Goal: Transaction & Acquisition: Purchase product/service

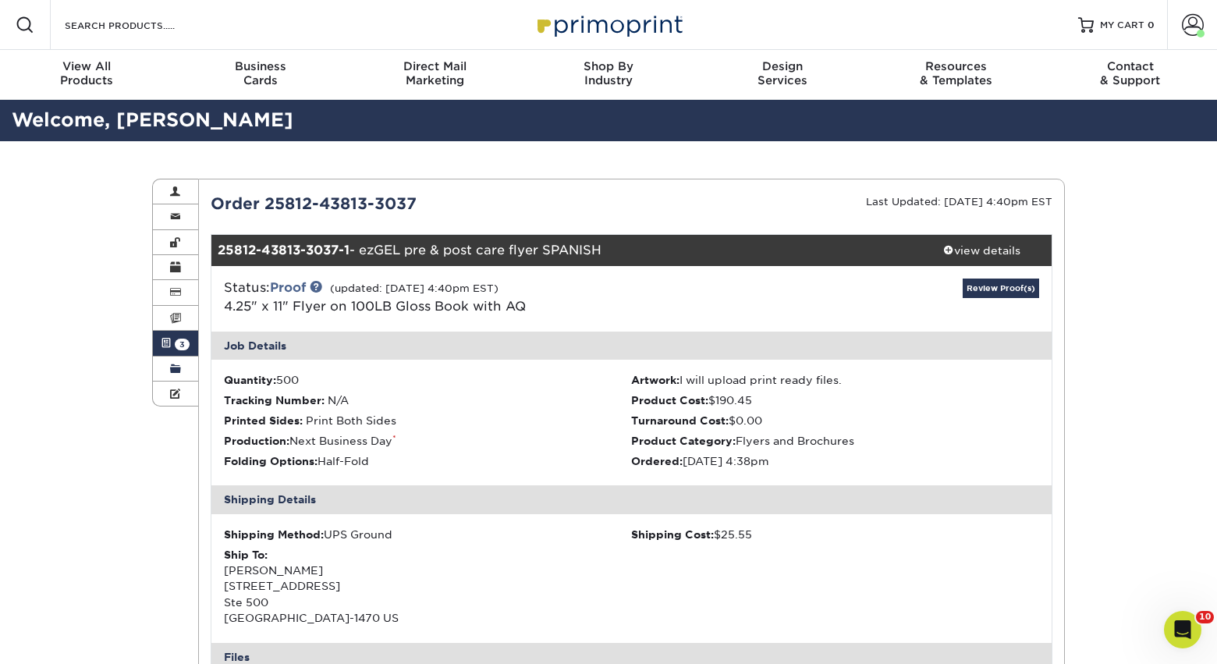
click at [182, 368] on link "Order History" at bounding box center [175, 369] width 45 height 25
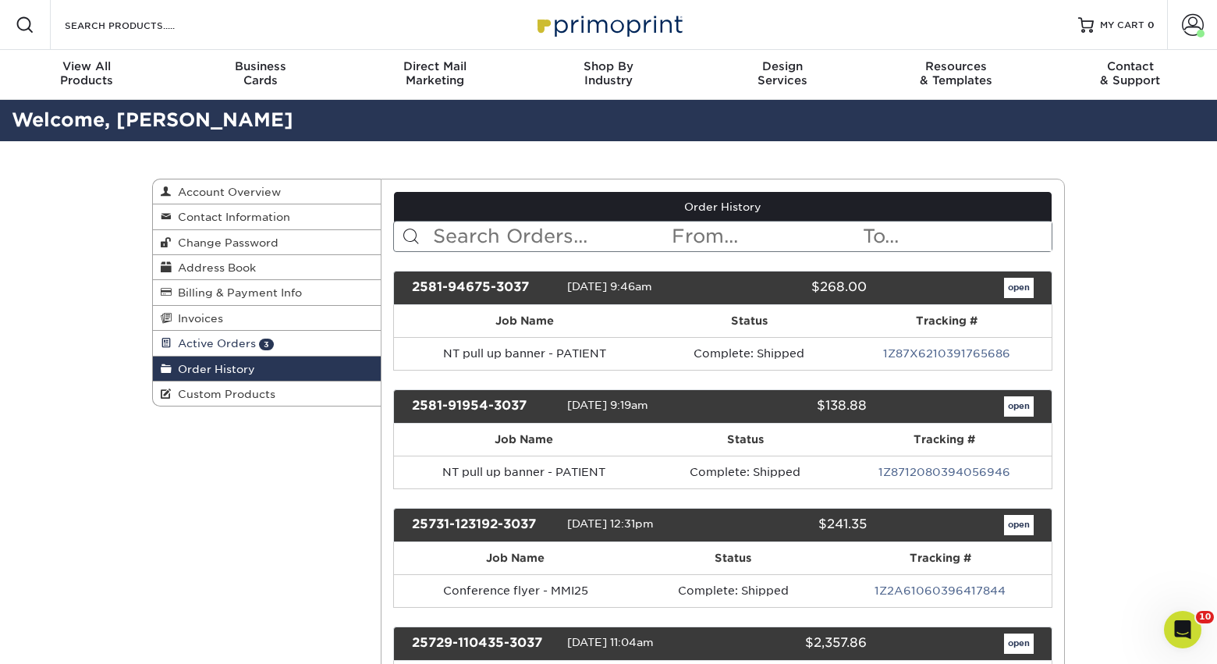
click at [192, 349] on span "Active Orders" at bounding box center [214, 343] width 84 height 12
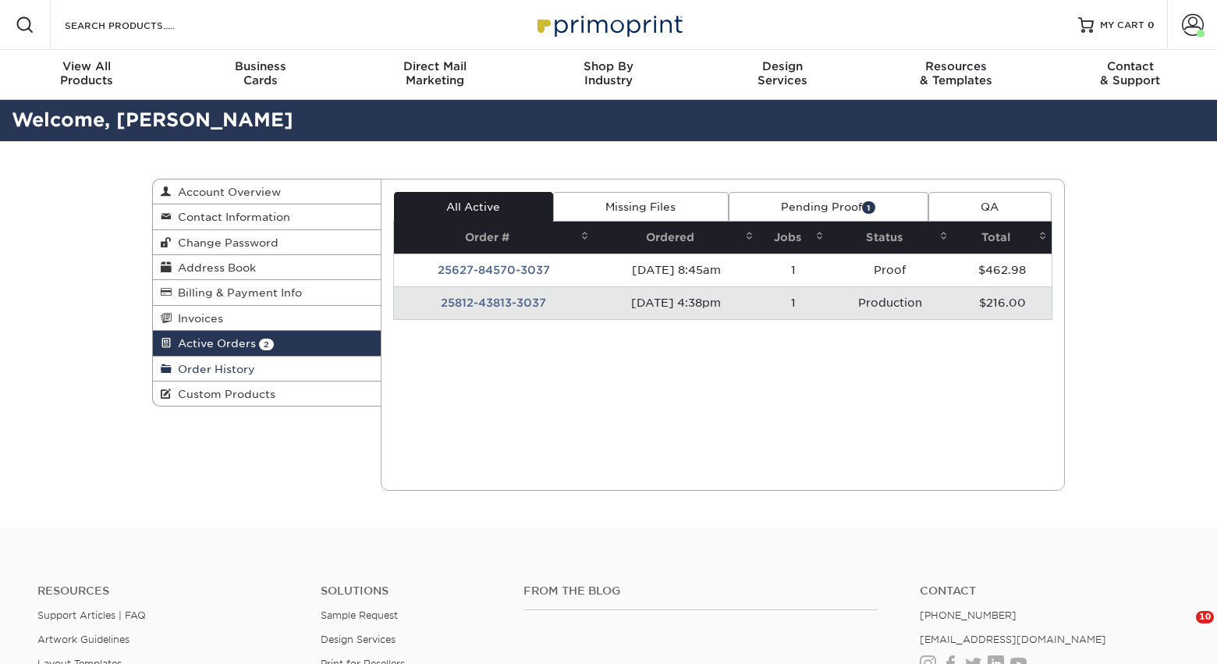
click at [231, 368] on span "Order History" at bounding box center [213, 369] width 83 height 12
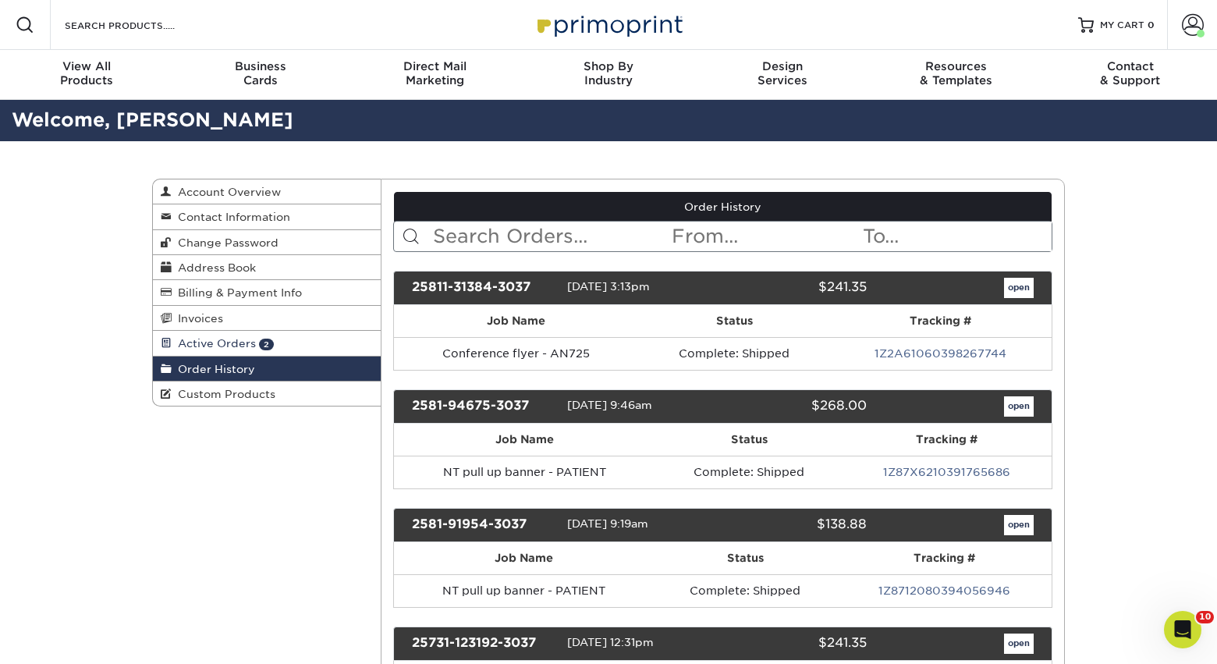
click at [229, 348] on span "Active Orders" at bounding box center [214, 343] width 84 height 12
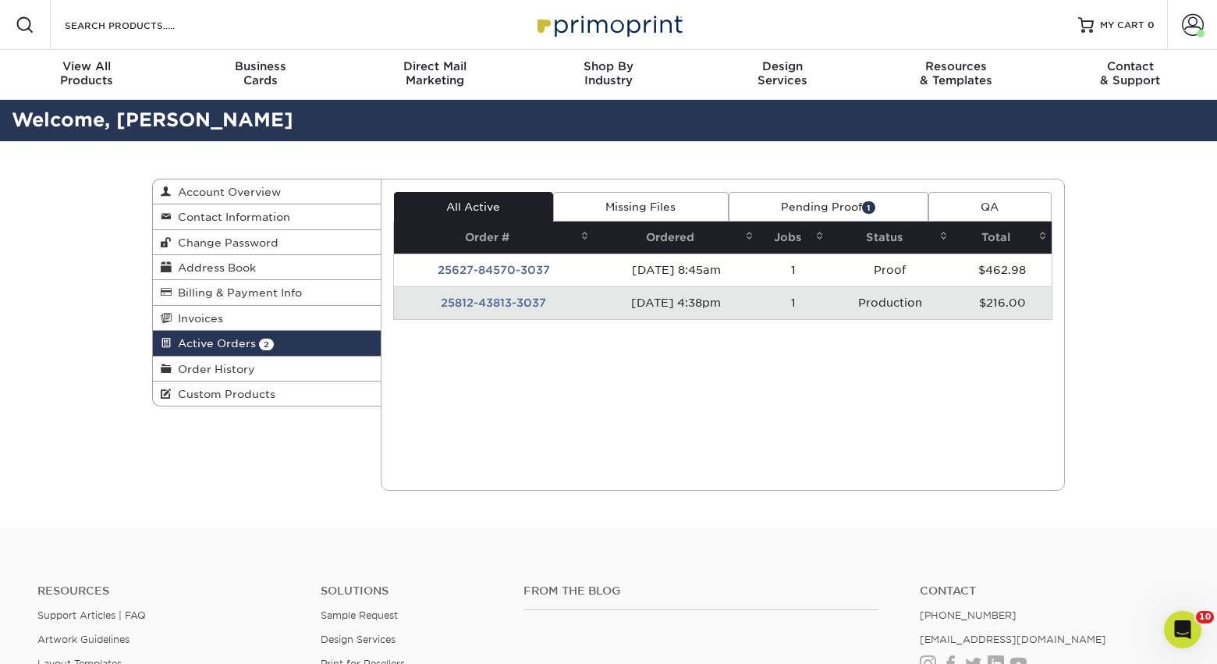
click at [295, 350] on link "Active Orders 2" at bounding box center [267, 343] width 228 height 25
click at [1194, 15] on span at bounding box center [1193, 25] width 22 height 22
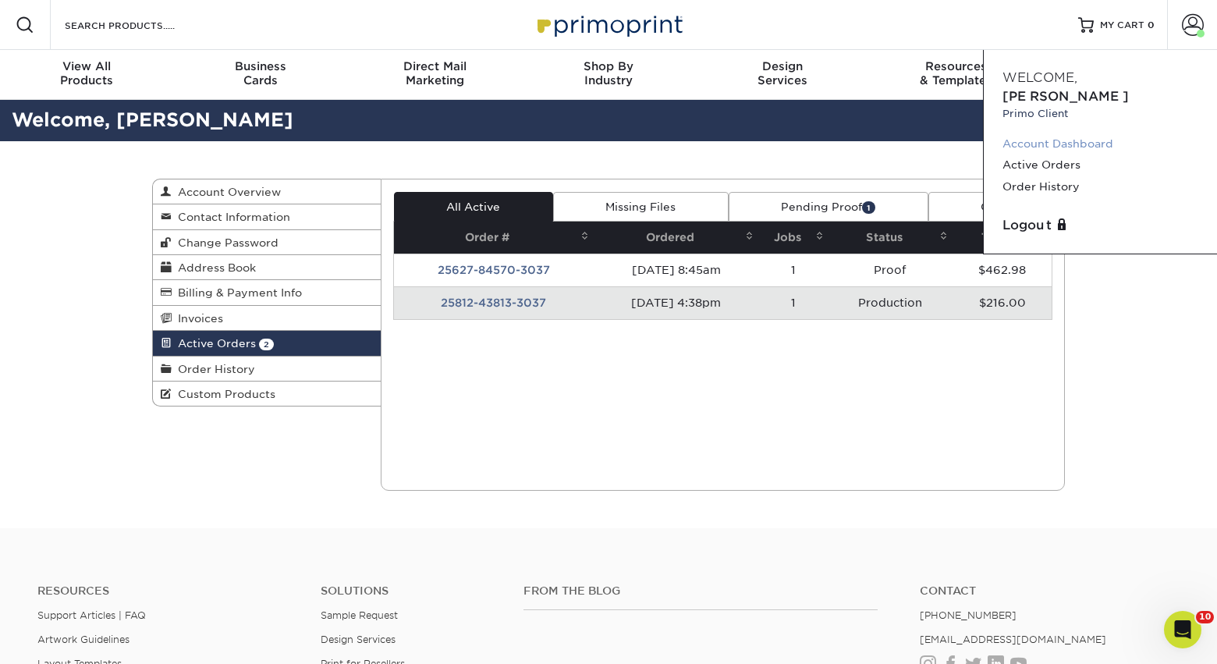
click at [1084, 133] on link "Account Dashboard" at bounding box center [1101, 143] width 196 height 21
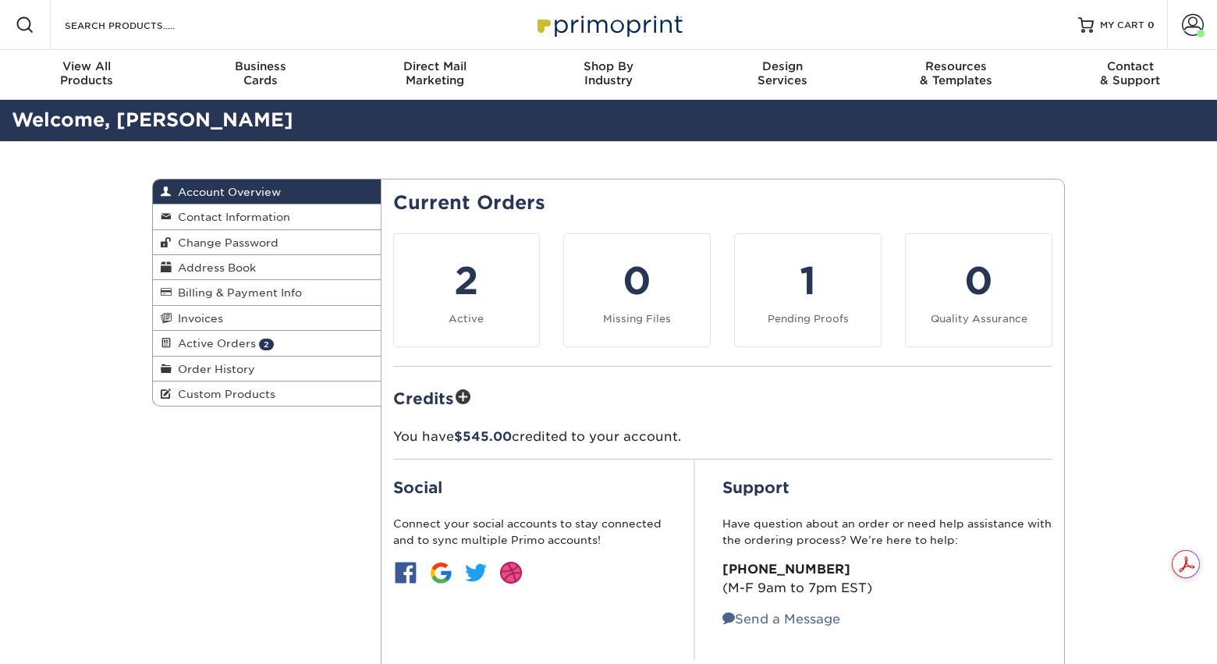
click at [1055, 165] on div "Account Overview Account Overview Contact Information Change Password Address B…" at bounding box center [608, 435] width 936 height 588
click at [222, 375] on span "Order History" at bounding box center [213, 369] width 83 height 12
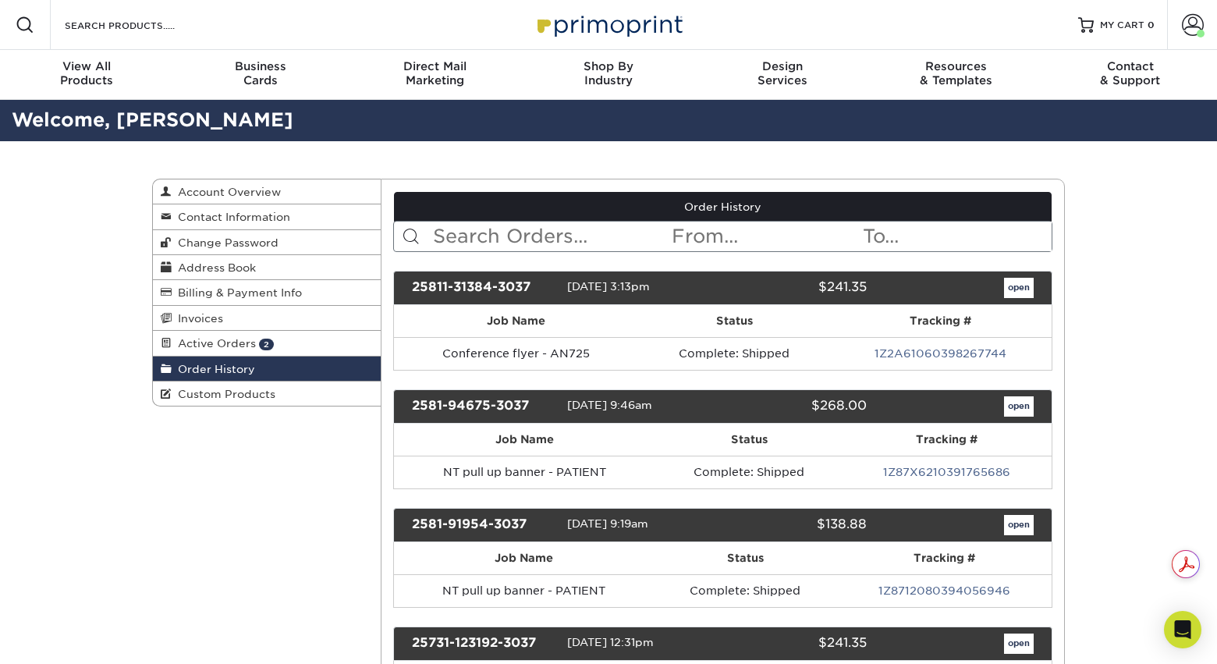
click at [526, 238] on input "text" at bounding box center [552, 237] width 240 height 30
click at [574, 240] on input "text" at bounding box center [552, 237] width 240 height 30
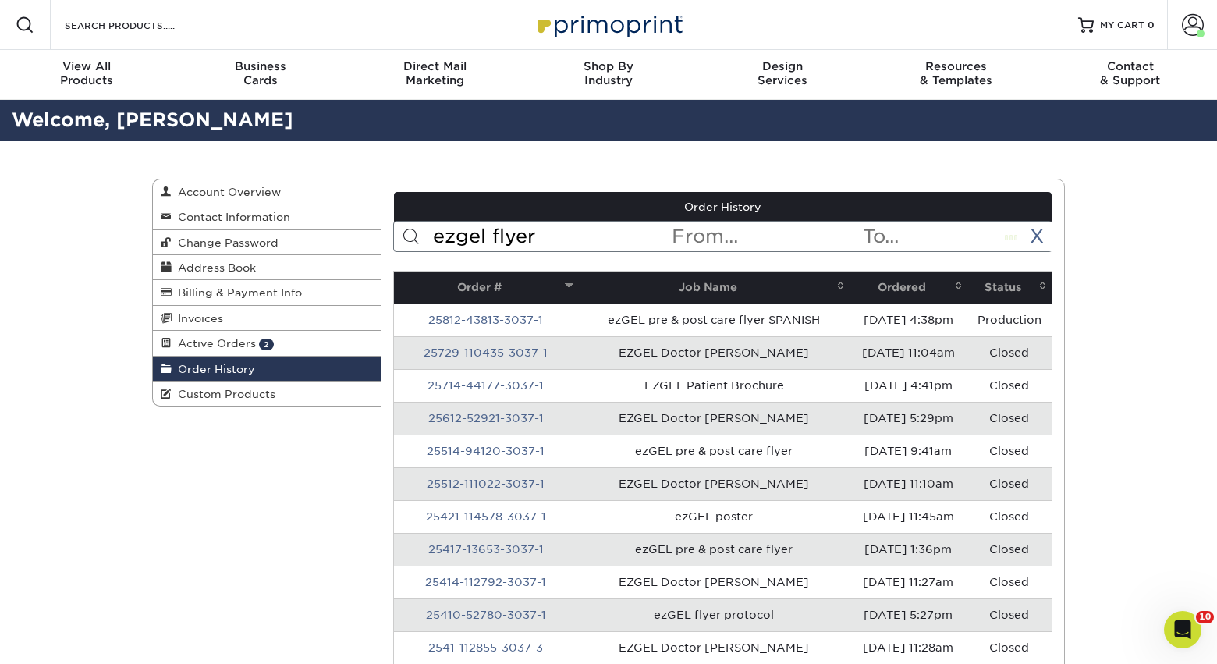
type input "ezgel flyer"
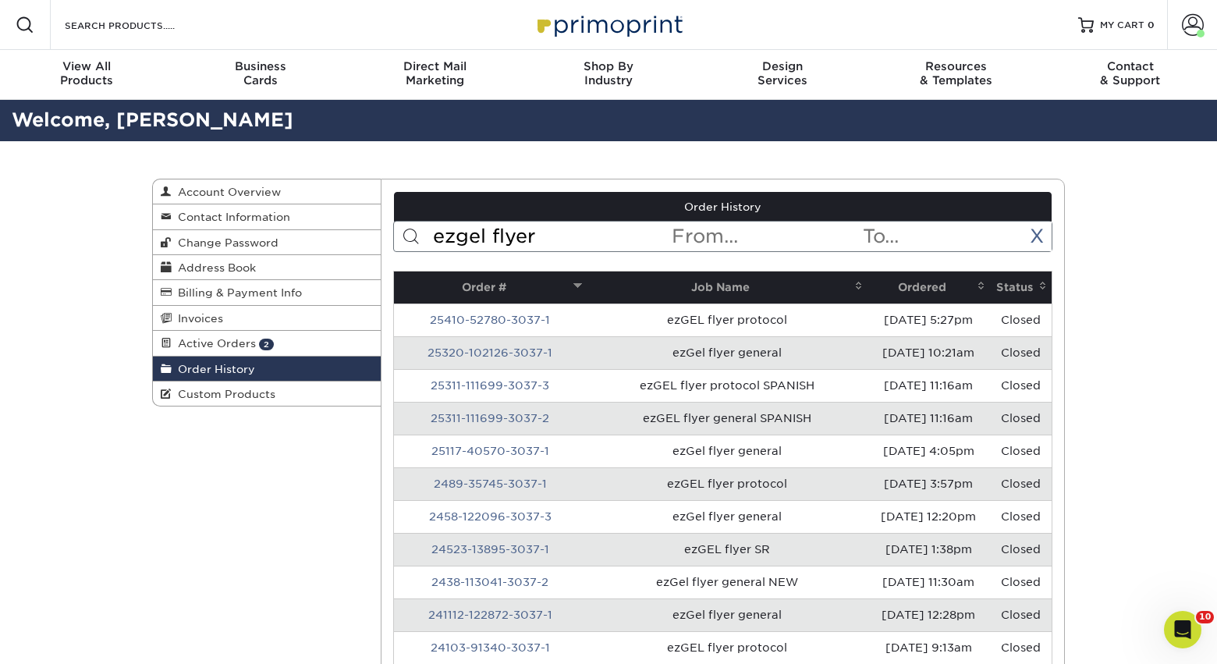
click at [553, 236] on input "ezgel flyer" at bounding box center [552, 237] width 240 height 30
click at [893, 282] on th "Ordered" at bounding box center [929, 288] width 123 height 32
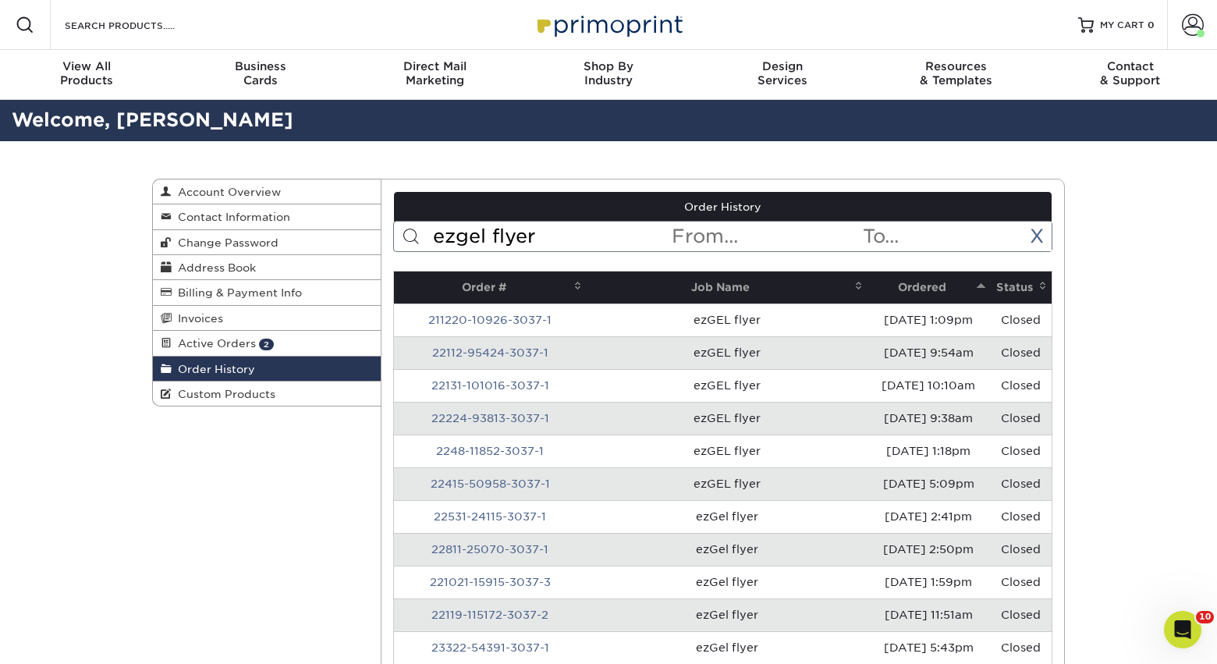
click at [892, 282] on th "Ordered" at bounding box center [929, 288] width 123 height 32
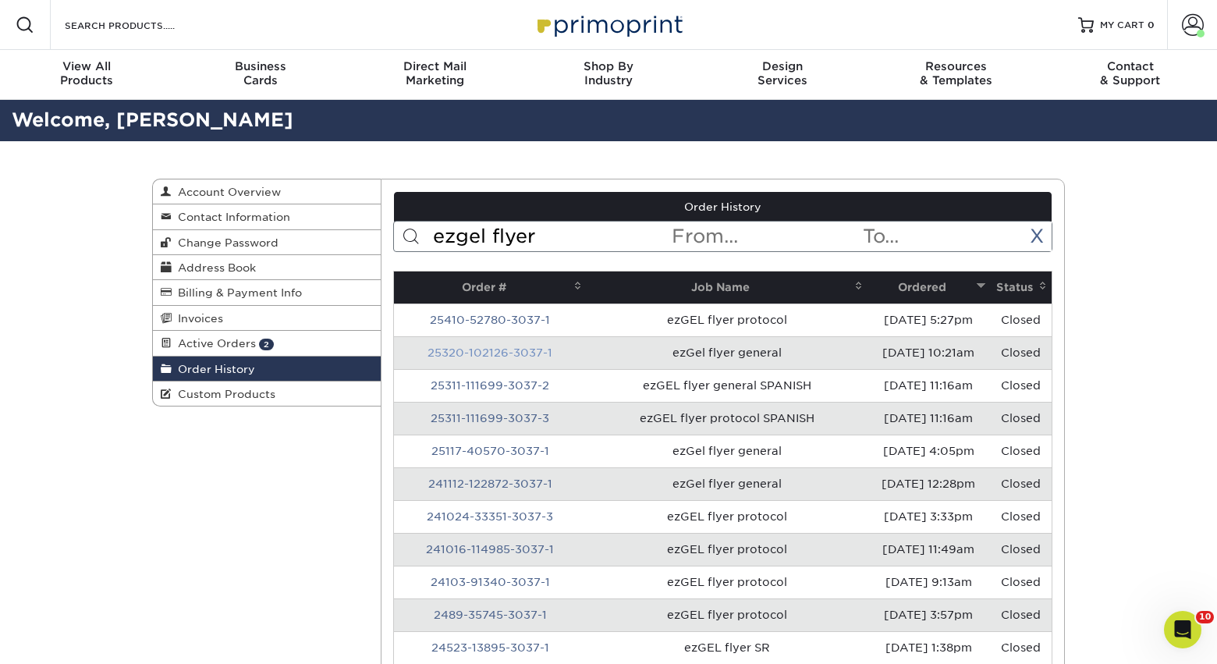
click at [474, 352] on link "25320-102126-3037-1" at bounding box center [490, 352] width 125 height 12
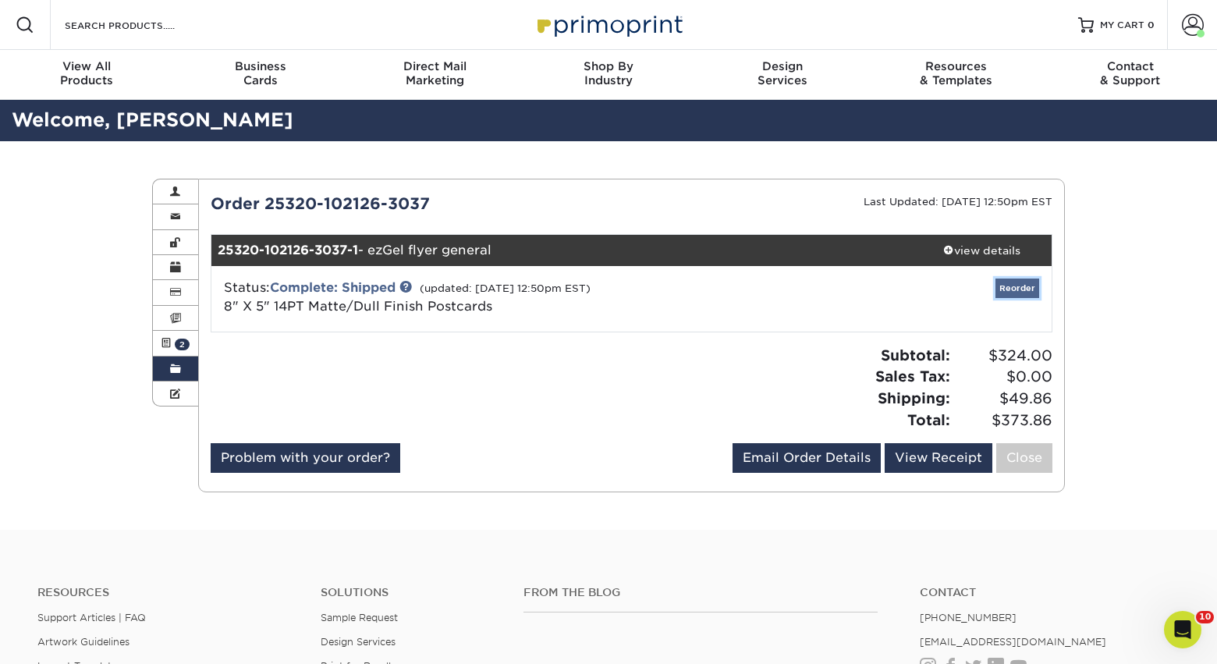
click at [999, 293] on link "Reorder" at bounding box center [1018, 289] width 44 height 20
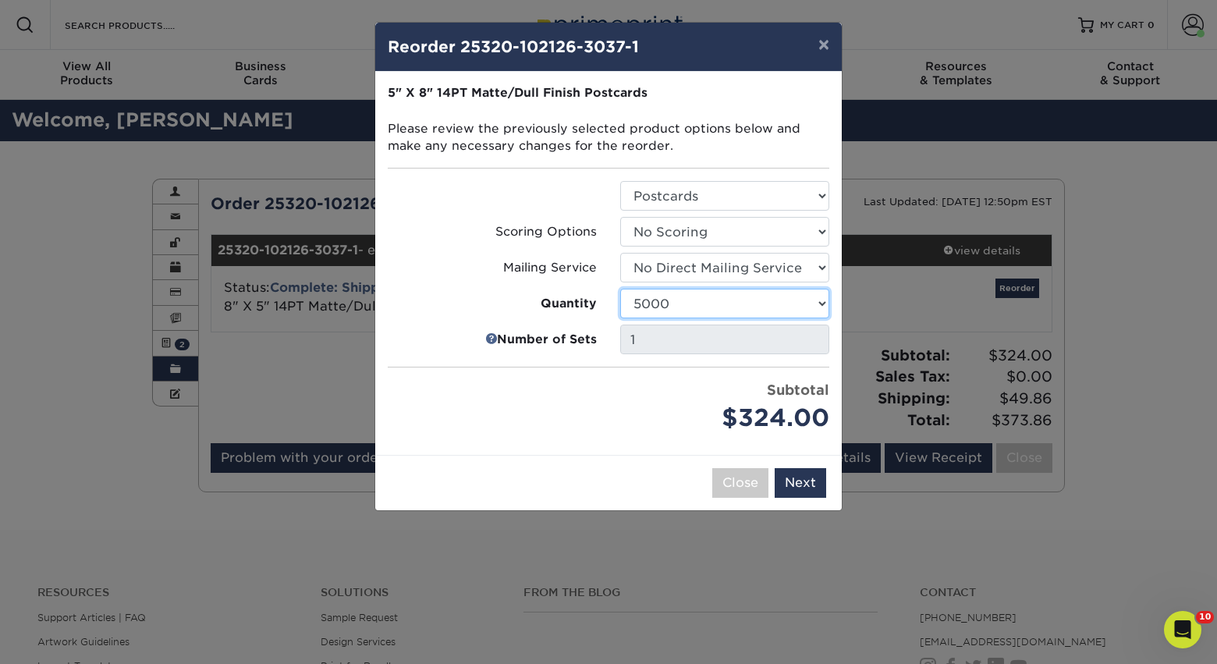
click at [796, 311] on select "100 250 500 1000 2500 5000 10000 15000 20000 25000 30000 35000 40000 45000 5000…" at bounding box center [724, 304] width 209 height 30
click at [753, 306] on select "100 250 500 1000 2500 5000 10000 15000 20000 25000 30000 35000 40000 45000 5000…" at bounding box center [724, 304] width 209 height 30
select select "e824bf9f-d22d-4070-926d-42c6dd5ef515"
click at [808, 482] on button "Next" at bounding box center [801, 483] width 52 height 30
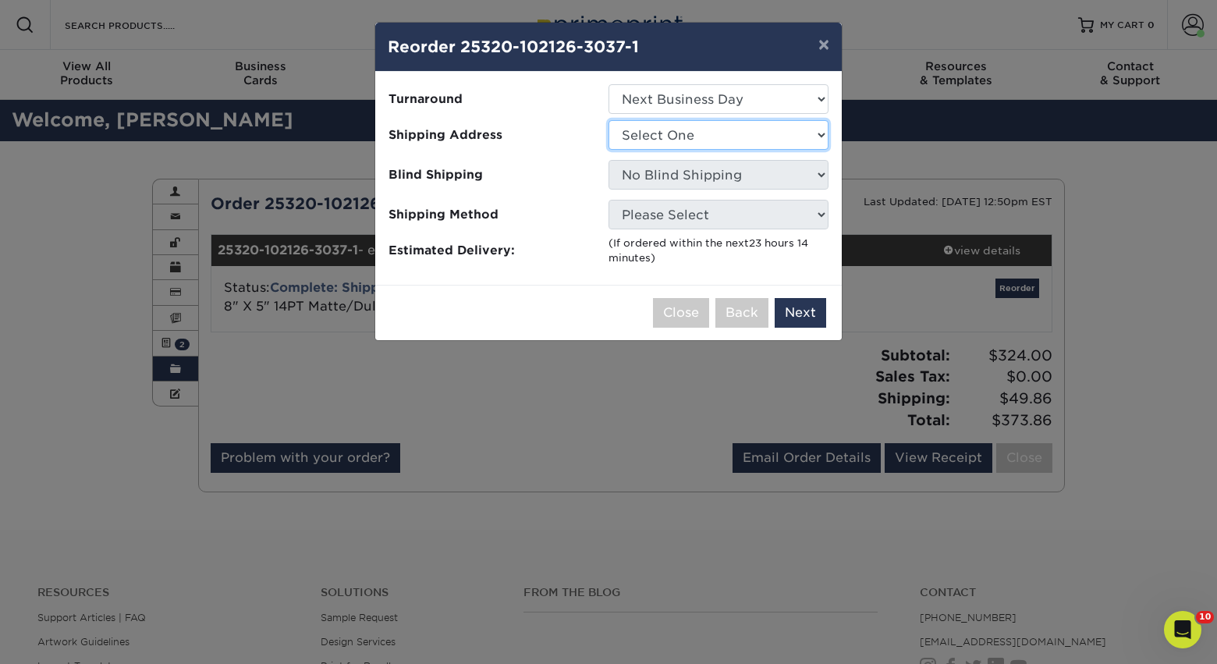
click at [787, 126] on select "Select One Alison Mims AN7 conference office - TX Anne McLean Anu Verma custome…" at bounding box center [719, 135] width 220 height 30
select select "142293"
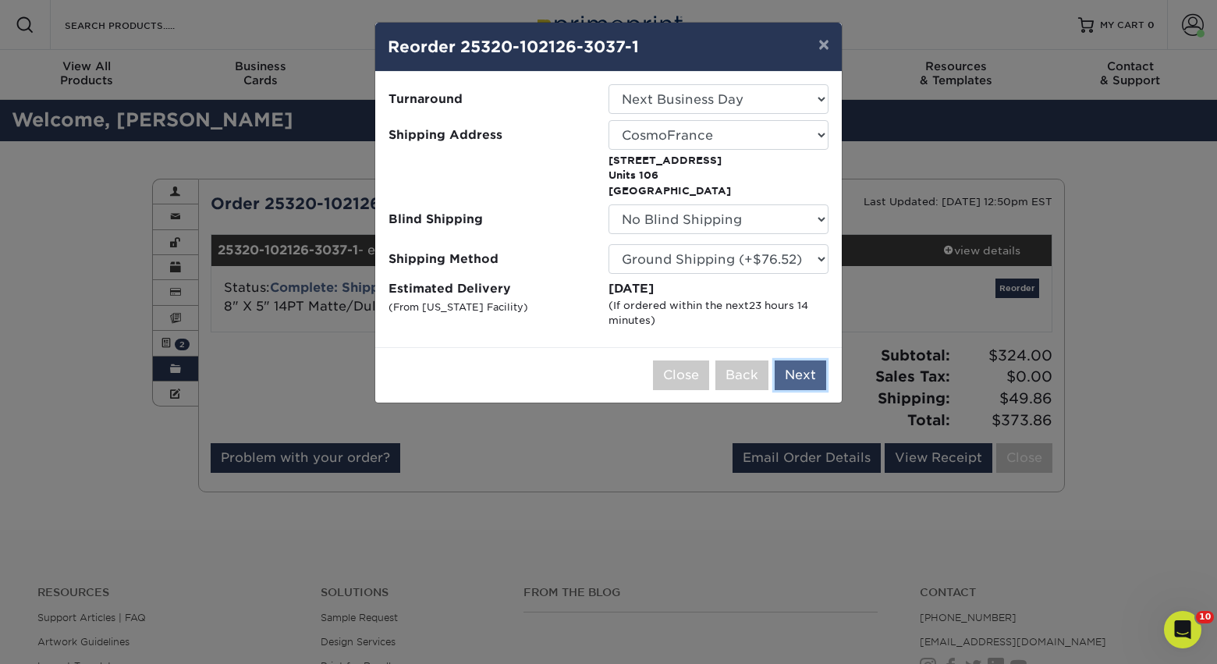
click at [800, 378] on button "Next" at bounding box center [801, 376] width 52 height 30
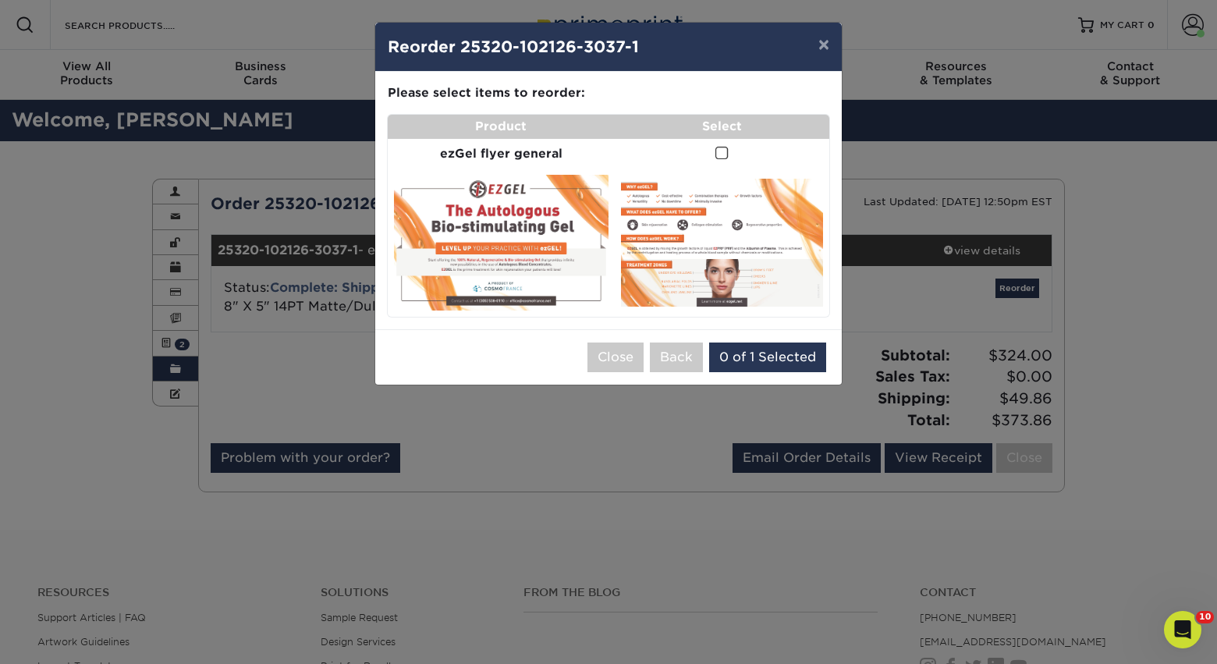
click at [719, 151] on span at bounding box center [722, 153] width 13 height 15
click at [0, 0] on input "checkbox" at bounding box center [0, 0] width 0 height 0
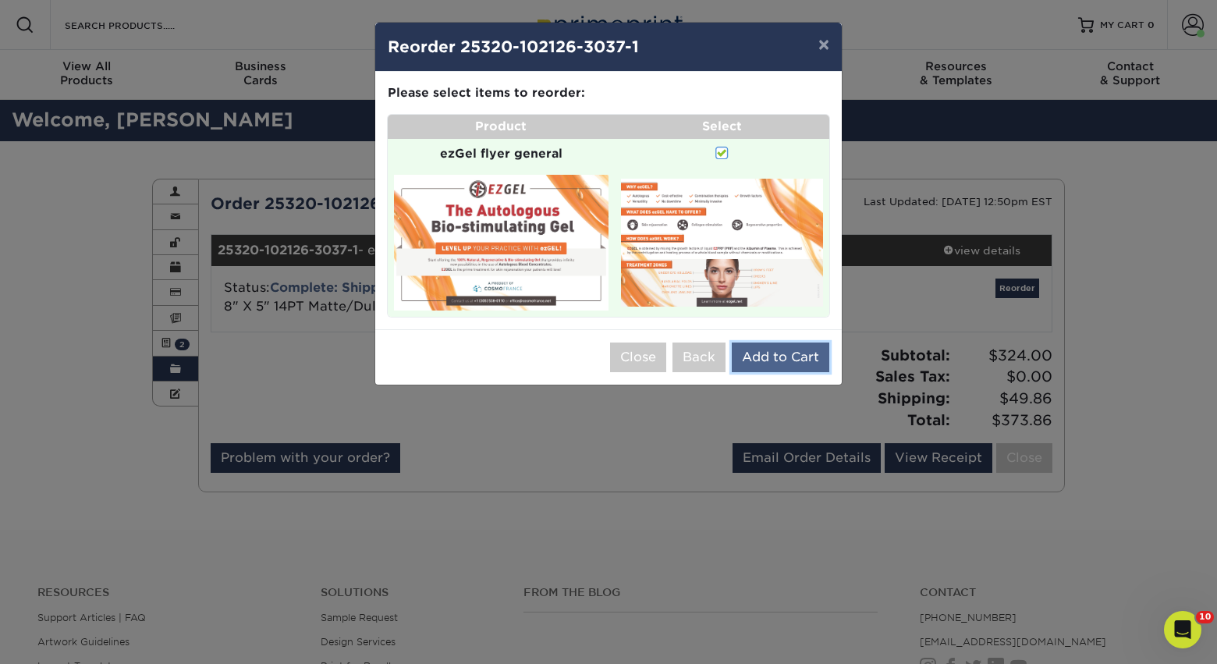
click at [789, 359] on button "Add to Cart" at bounding box center [781, 358] width 98 height 30
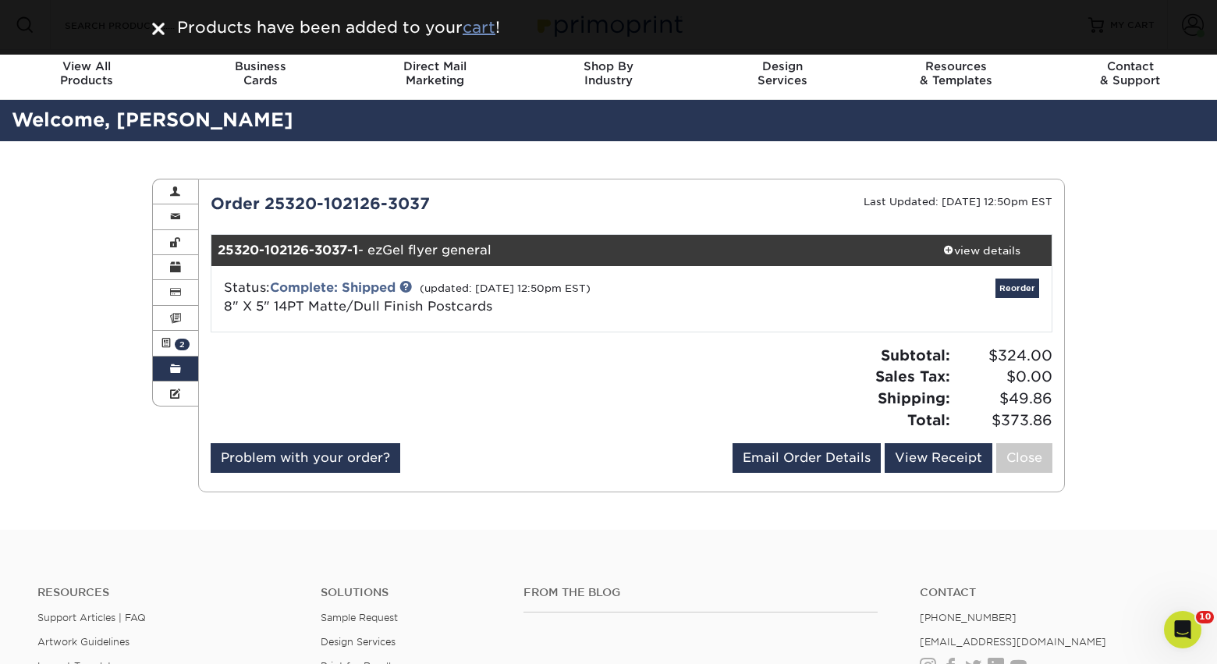
click at [492, 35] on u "cart" at bounding box center [479, 27] width 33 height 19
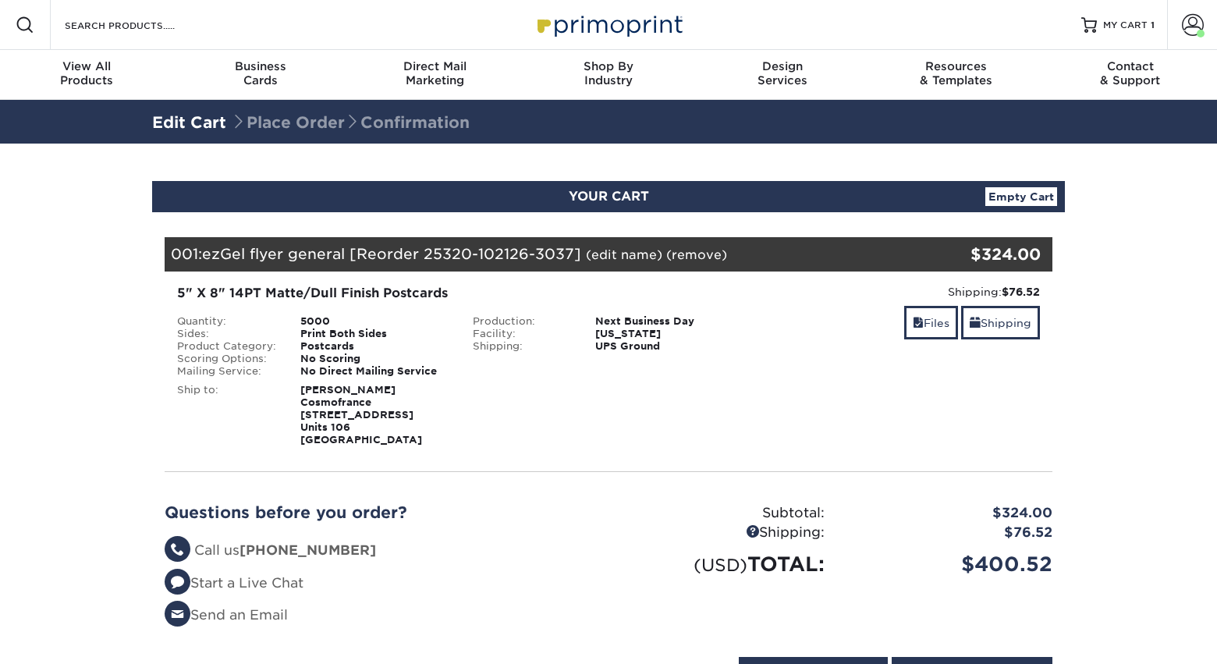
click at [626, 255] on link "(edit name)" at bounding box center [624, 254] width 76 height 15
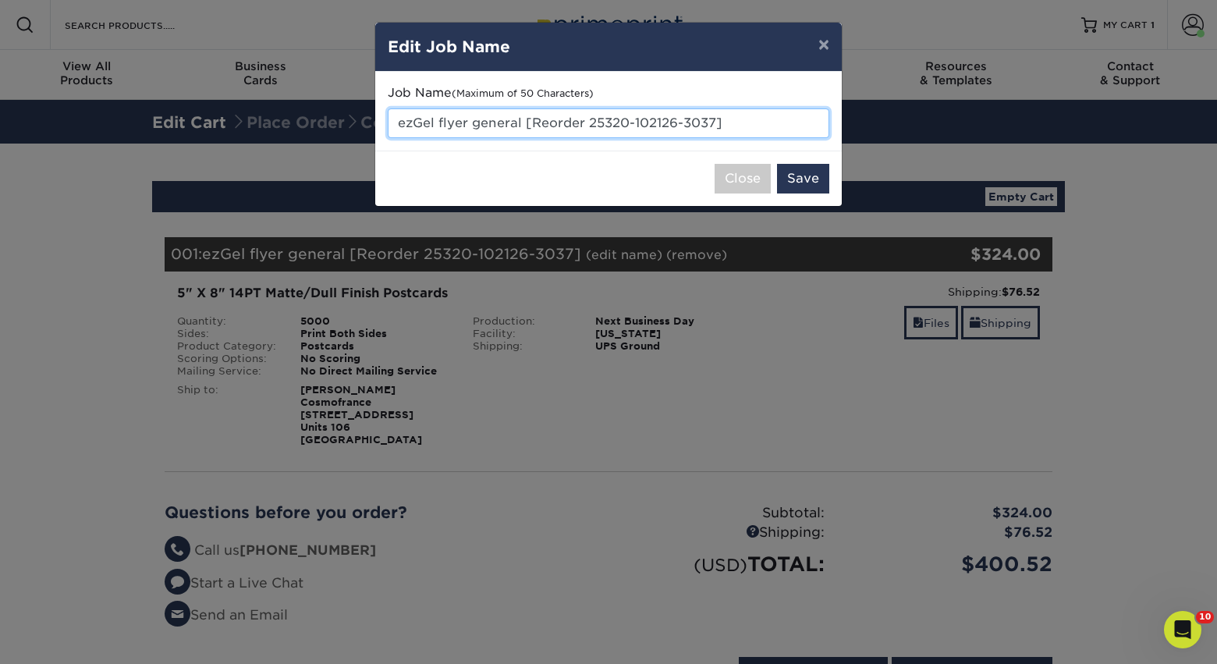
click at [680, 123] on input "ezGel flyer general [Reorder 25320-102126-3037]" at bounding box center [609, 123] width 442 height 30
drag, startPoint x: 740, startPoint y: 116, endPoint x: 524, endPoint y: 119, distance: 215.4
click at [526, 119] on input "ezGel flyer general [Reorder 25320-102126-3037]" at bounding box center [609, 123] width 442 height 30
type input "ezGel flyer general"
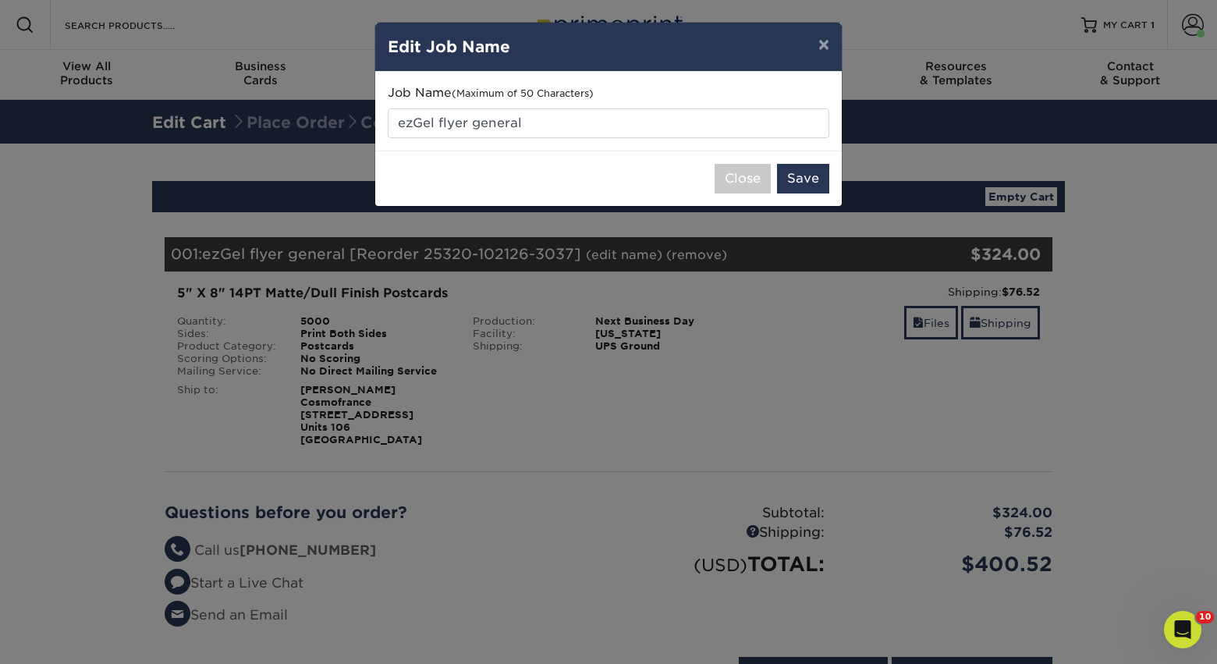
click at [801, 197] on div "Close Save" at bounding box center [608, 178] width 467 height 55
click at [801, 184] on button "Save" at bounding box center [803, 179] width 52 height 30
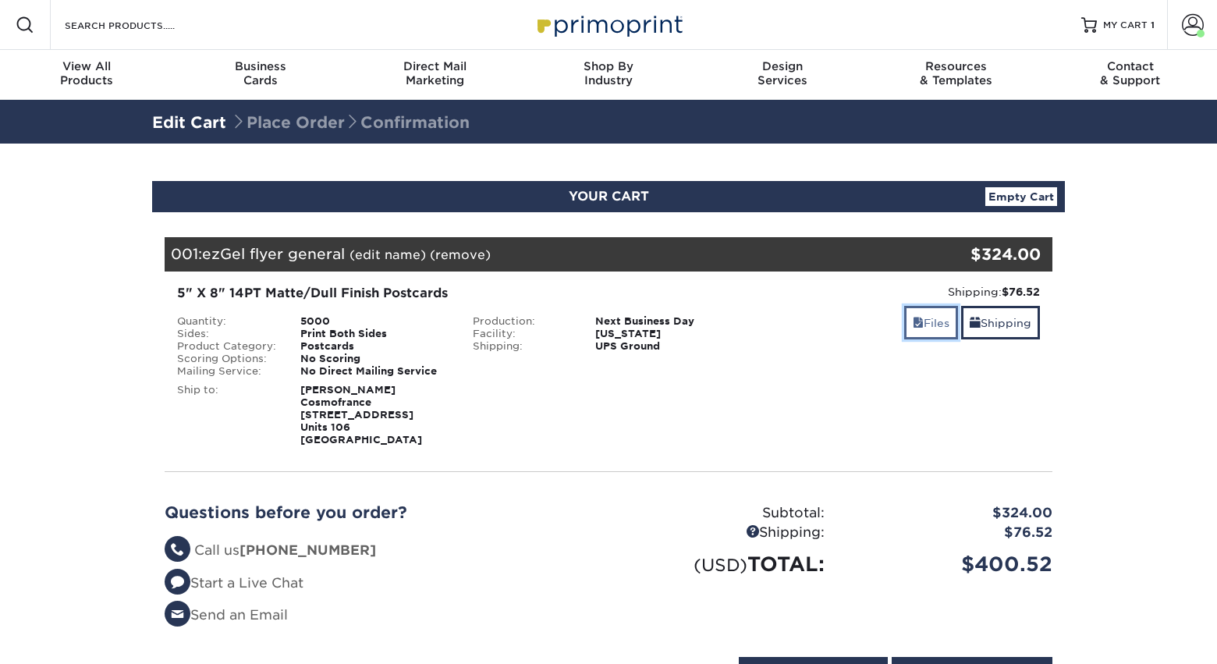
click at [910, 334] on link "Files" at bounding box center [931, 323] width 54 height 34
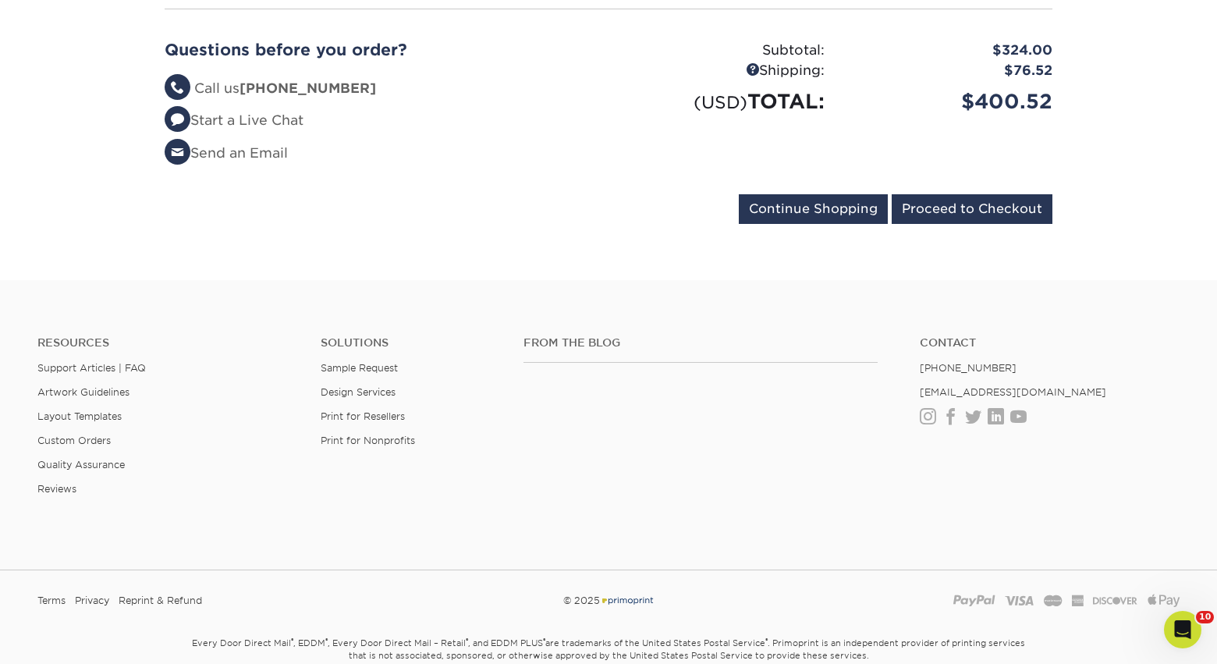
scroll to position [952, 0]
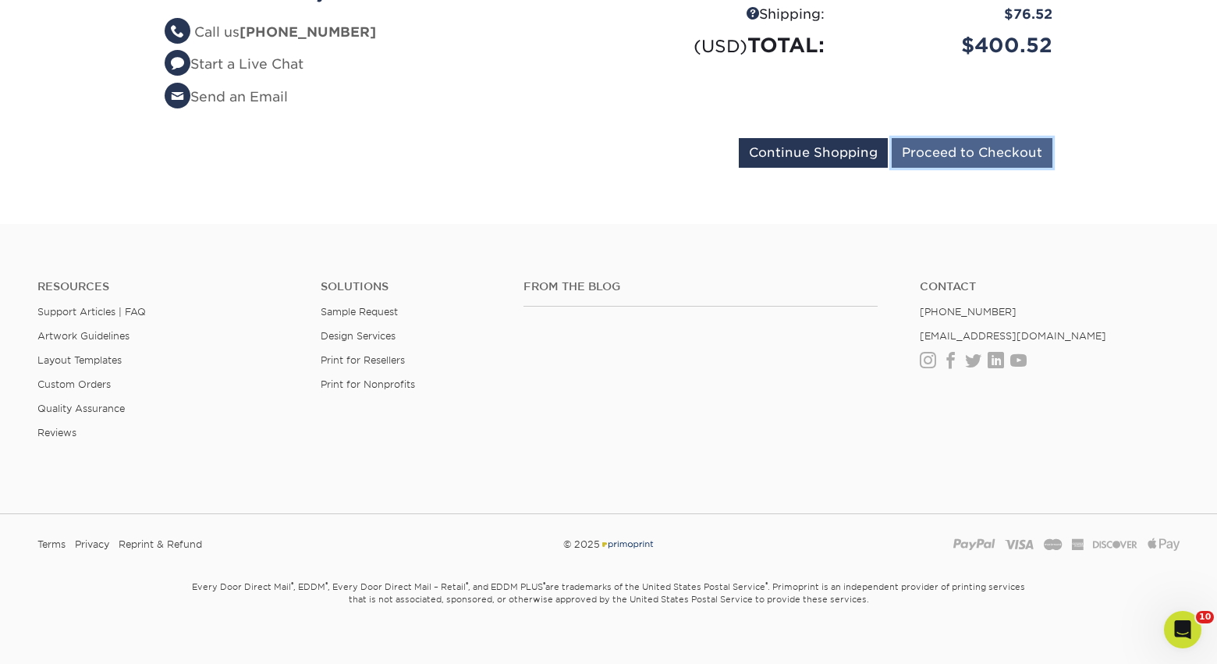
click at [948, 160] on input "Proceed to Checkout" at bounding box center [972, 153] width 161 height 30
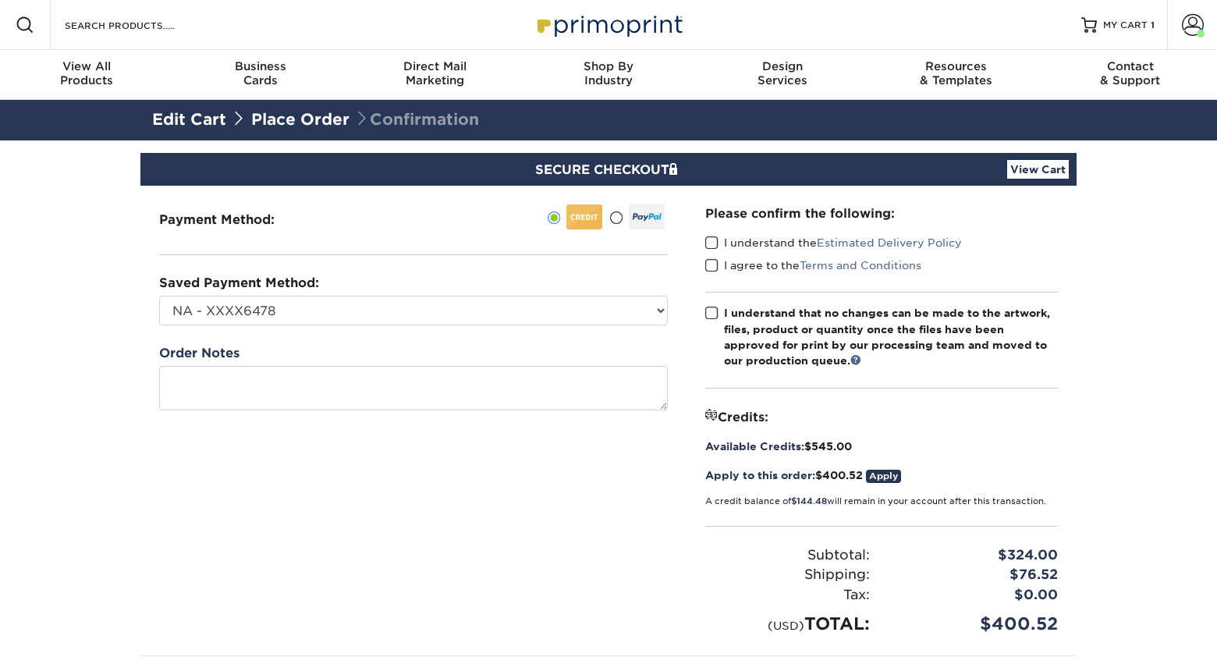
click at [718, 243] on span at bounding box center [711, 243] width 13 height 15
click at [0, 0] on input "I understand the Estimated Delivery Policy" at bounding box center [0, 0] width 0 height 0
click at [712, 266] on span at bounding box center [711, 265] width 13 height 15
click at [0, 0] on input "I agree to the Terms and Conditions" at bounding box center [0, 0] width 0 height 0
click at [712, 314] on span at bounding box center [711, 313] width 13 height 15
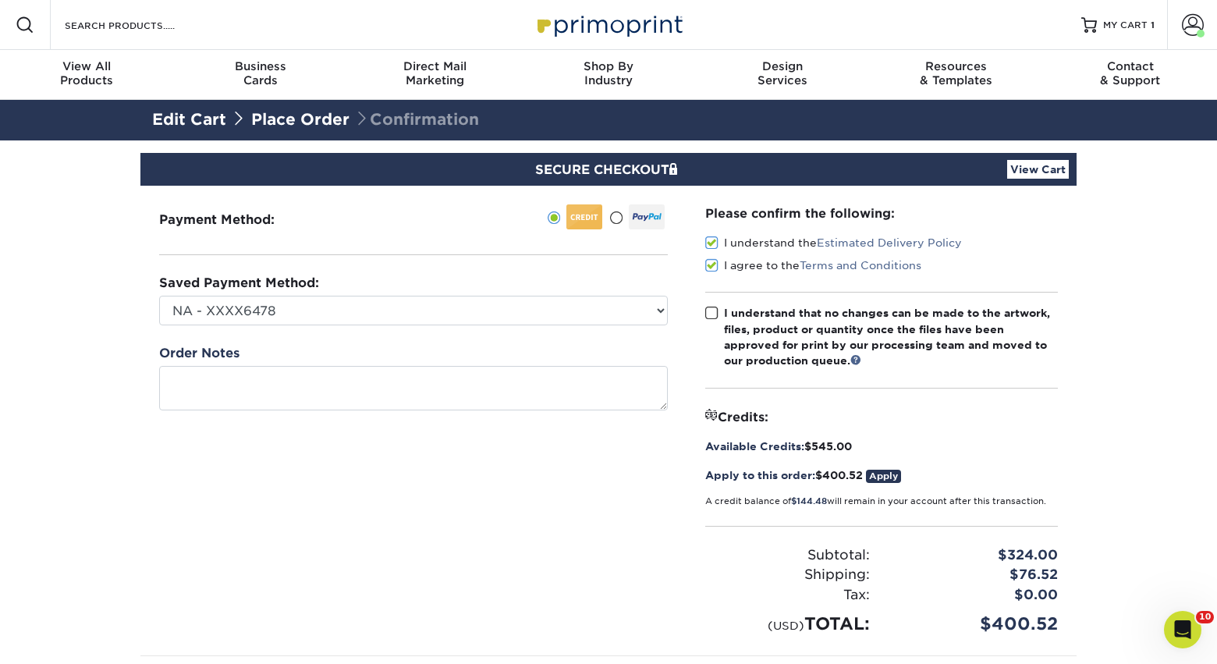
click at [0, 0] on input "I understand that no changes can be made to the artwork, files, product or quan…" at bounding box center [0, 0] width 0 height 0
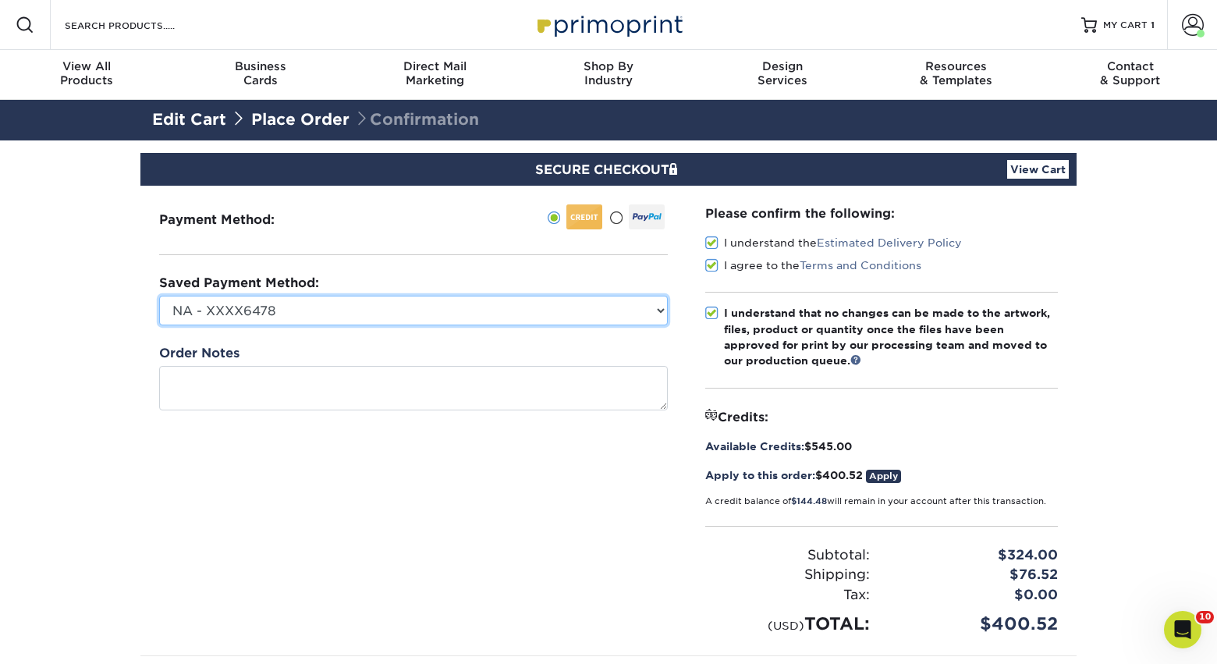
click at [613, 314] on select "NA - XXXX6478 NovaThreads - XXXX3086 CosmoFrance - XXXX3973 Conference - XXXX66…" at bounding box center [413, 311] width 509 height 30
select select "69607"
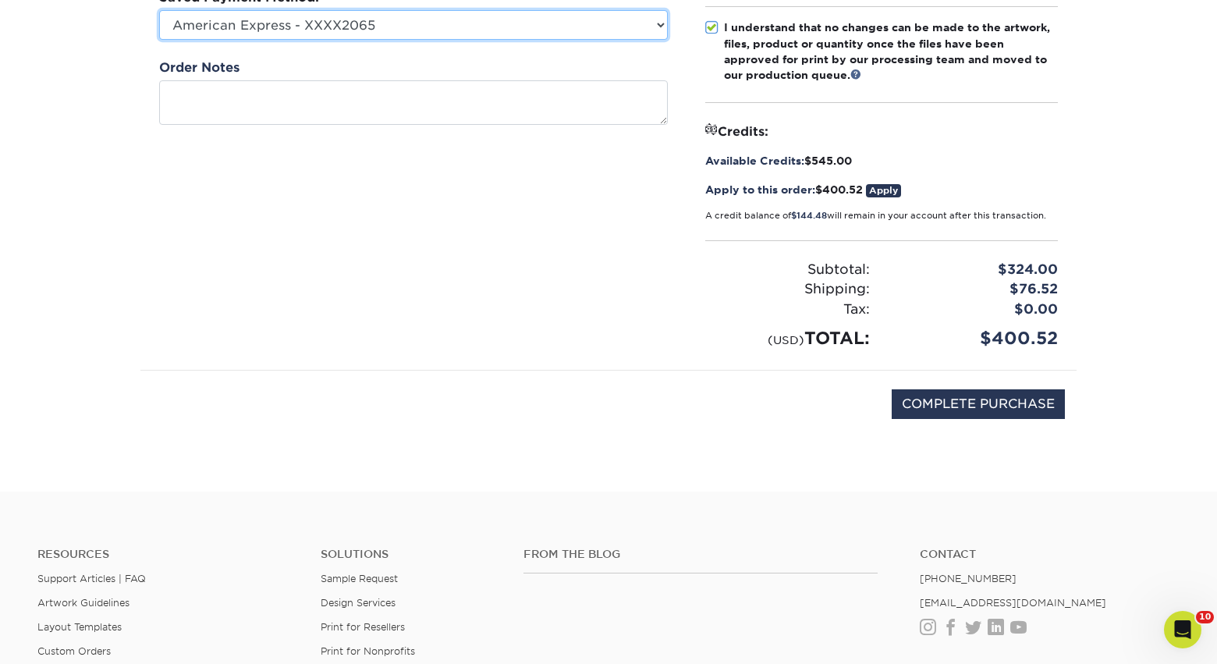
scroll to position [298, 0]
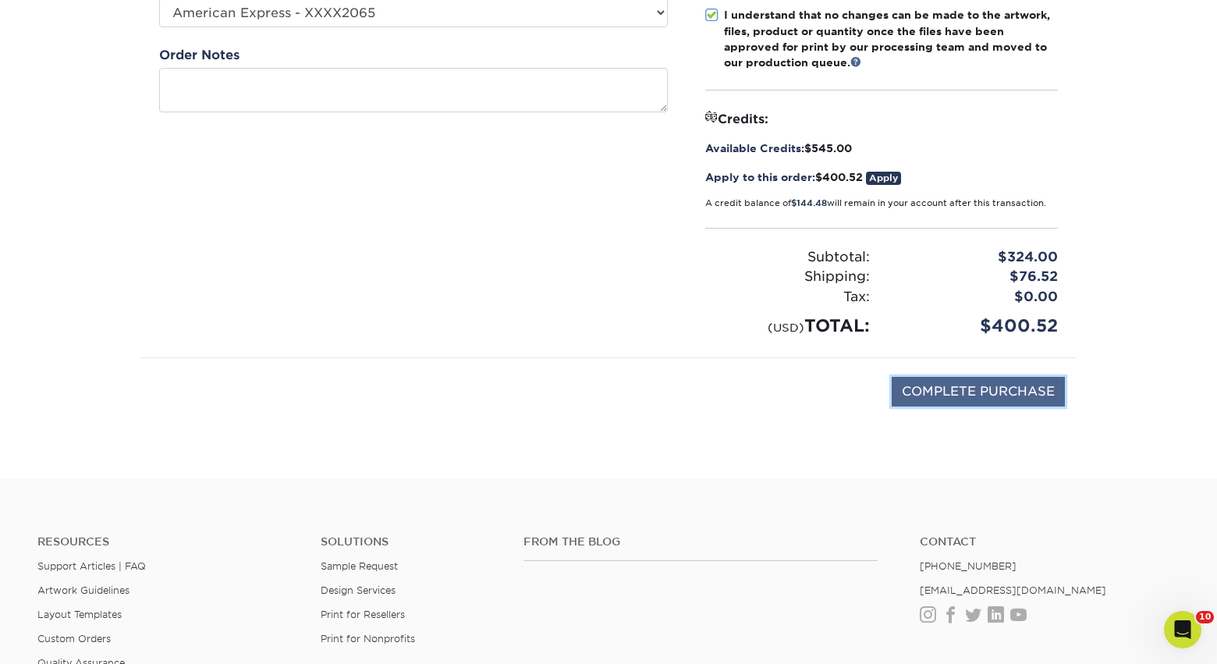
click at [986, 388] on input "COMPLETE PURCHASE" at bounding box center [978, 392] width 173 height 30
type input "PROCESSING, PLEASE WAIT..."
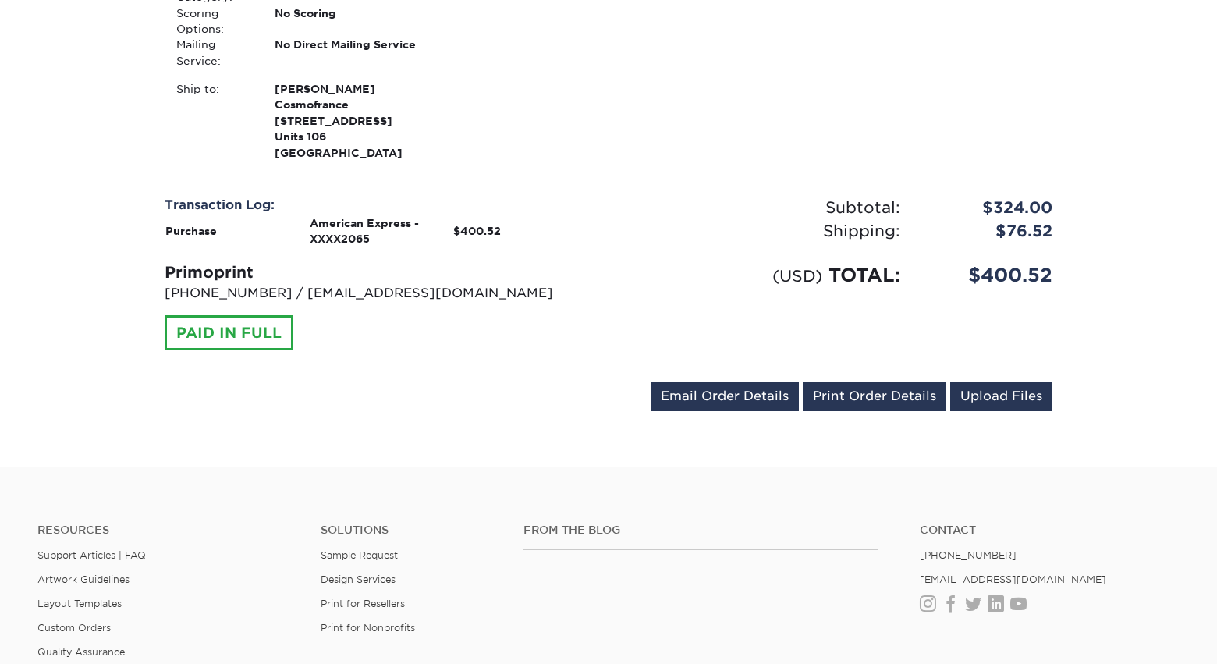
scroll to position [572, 0]
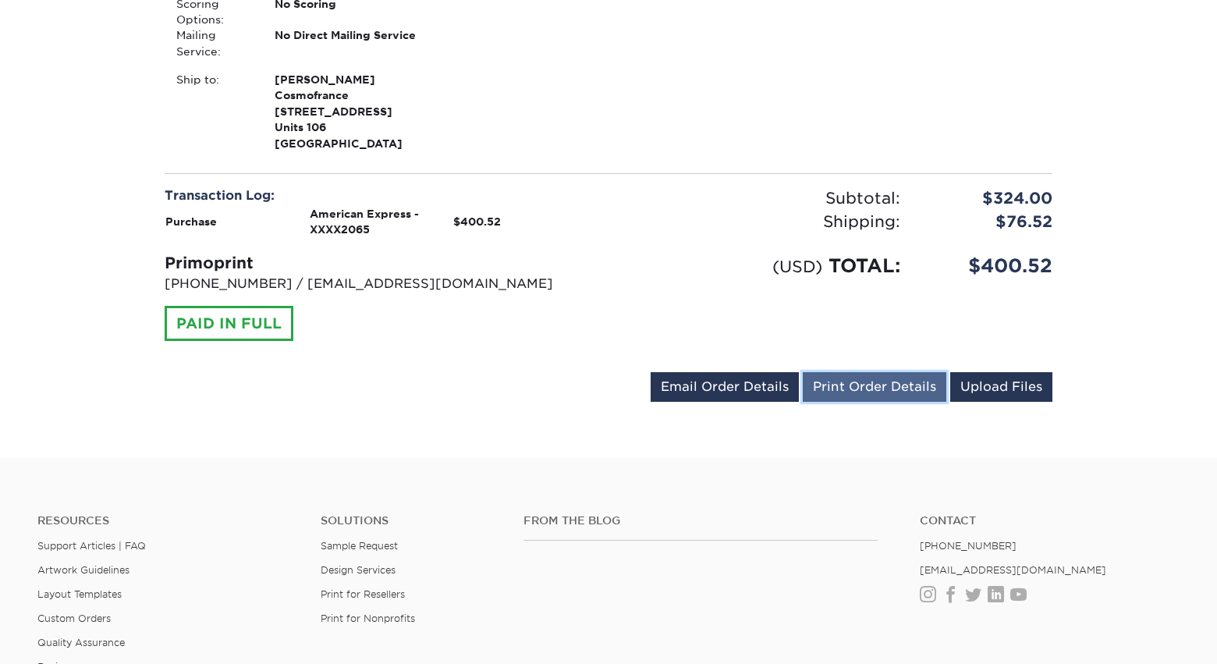
click at [862, 389] on link "Print Order Details" at bounding box center [875, 387] width 144 height 30
click at [611, 343] on div "Subtotal: $324.00 Shipping: $76.52 Discounts: - $0.00 (USD) TOTAL: $400.52" at bounding box center [837, 272] width 456 height 173
